Goal: Information Seeking & Learning: Learn about a topic

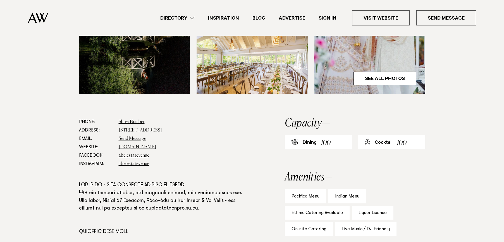
scroll to position [223, 0]
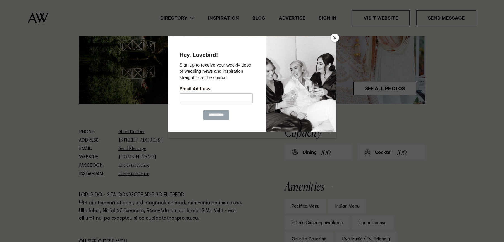
click at [336, 38] on button "Close" at bounding box center [335, 38] width 8 height 8
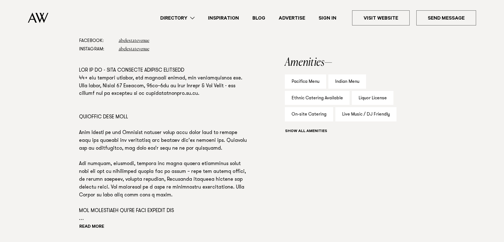
scroll to position [419, 0]
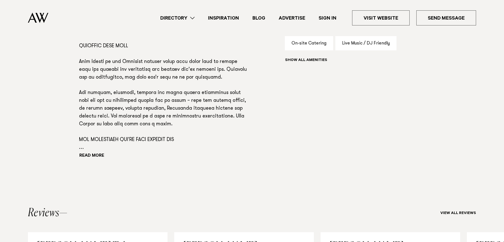
click at [187, 16] on link "Directory" at bounding box center [178, 18] width 48 height 8
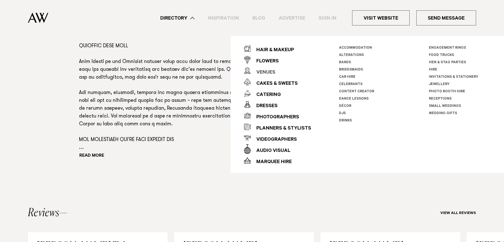
click at [259, 69] on div "Venues" at bounding box center [263, 72] width 25 height 11
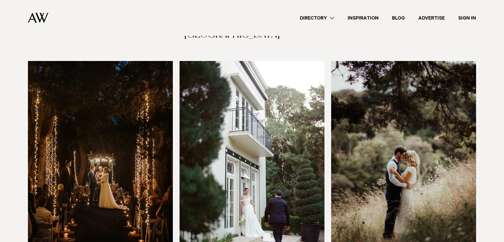
scroll to position [1648, 0]
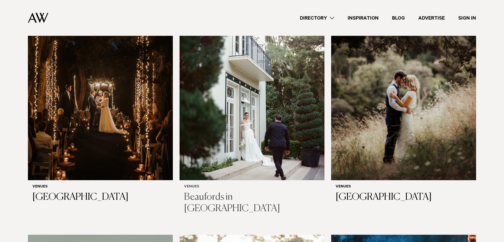
click at [239, 191] on h3 "Beaufords in Totara Park" at bounding box center [252, 202] width 136 height 23
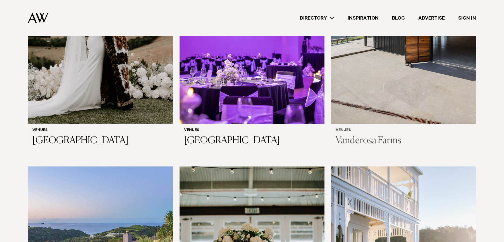
scroll to position [2374, 0]
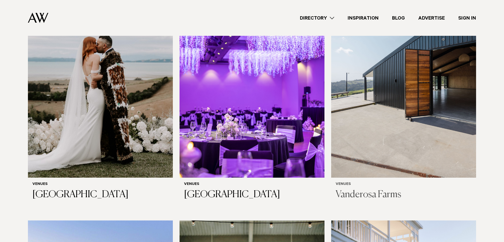
click at [423, 97] on img at bounding box center [403, 80] width 145 height 194
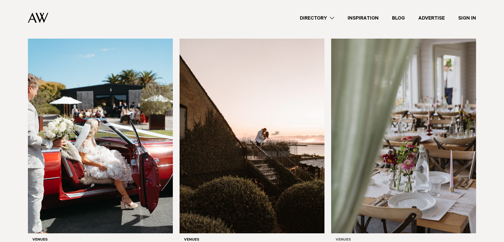
scroll to position [2821, 0]
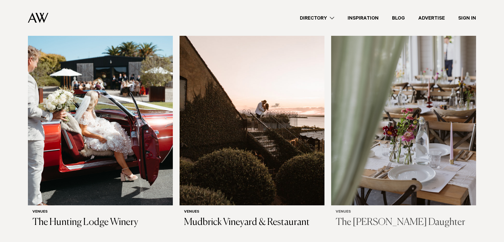
click at [392, 168] on img at bounding box center [403, 108] width 145 height 194
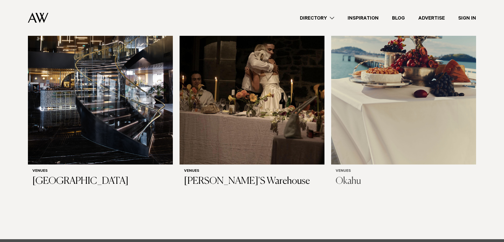
scroll to position [3520, 0]
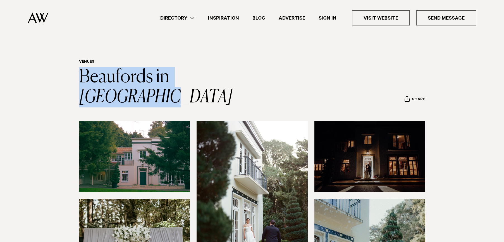
drag, startPoint x: 73, startPoint y: 74, endPoint x: 187, endPoint y: 23, distance: 124.7
click at [271, 78] on div "Venues Beaufords in Totara Park Share Copy Link Email twitter" at bounding box center [252, 83] width 393 height 48
copy link "Beaufords in Totara Park"
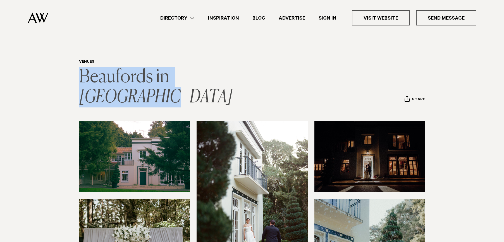
scroll to position [196, 0]
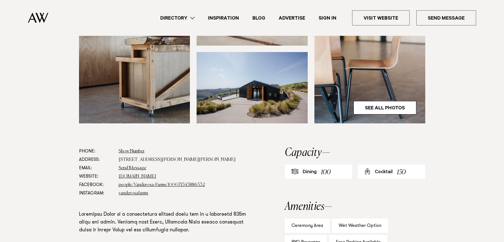
scroll to position [223, 0]
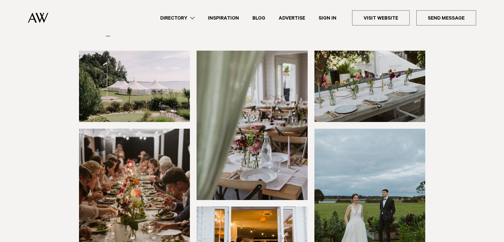
scroll to position [140, 0]
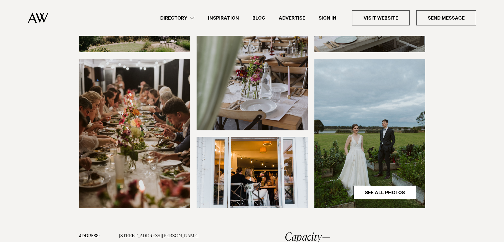
click at [417, 116] on img at bounding box center [370, 133] width 111 height 149
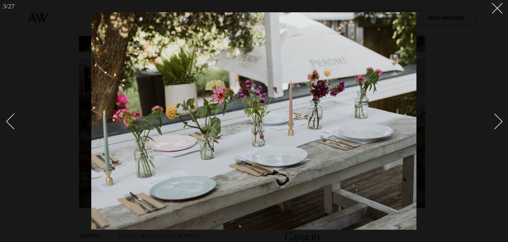
click at [460, 155] on div at bounding box center [254, 121] width 508 height 242
click at [494, 10] on button at bounding box center [495, 6] width 12 height 12
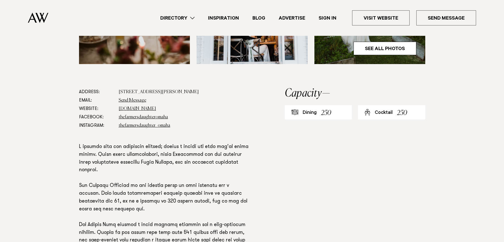
scroll to position [335, 0]
